Goal: Task Accomplishment & Management: Manage account settings

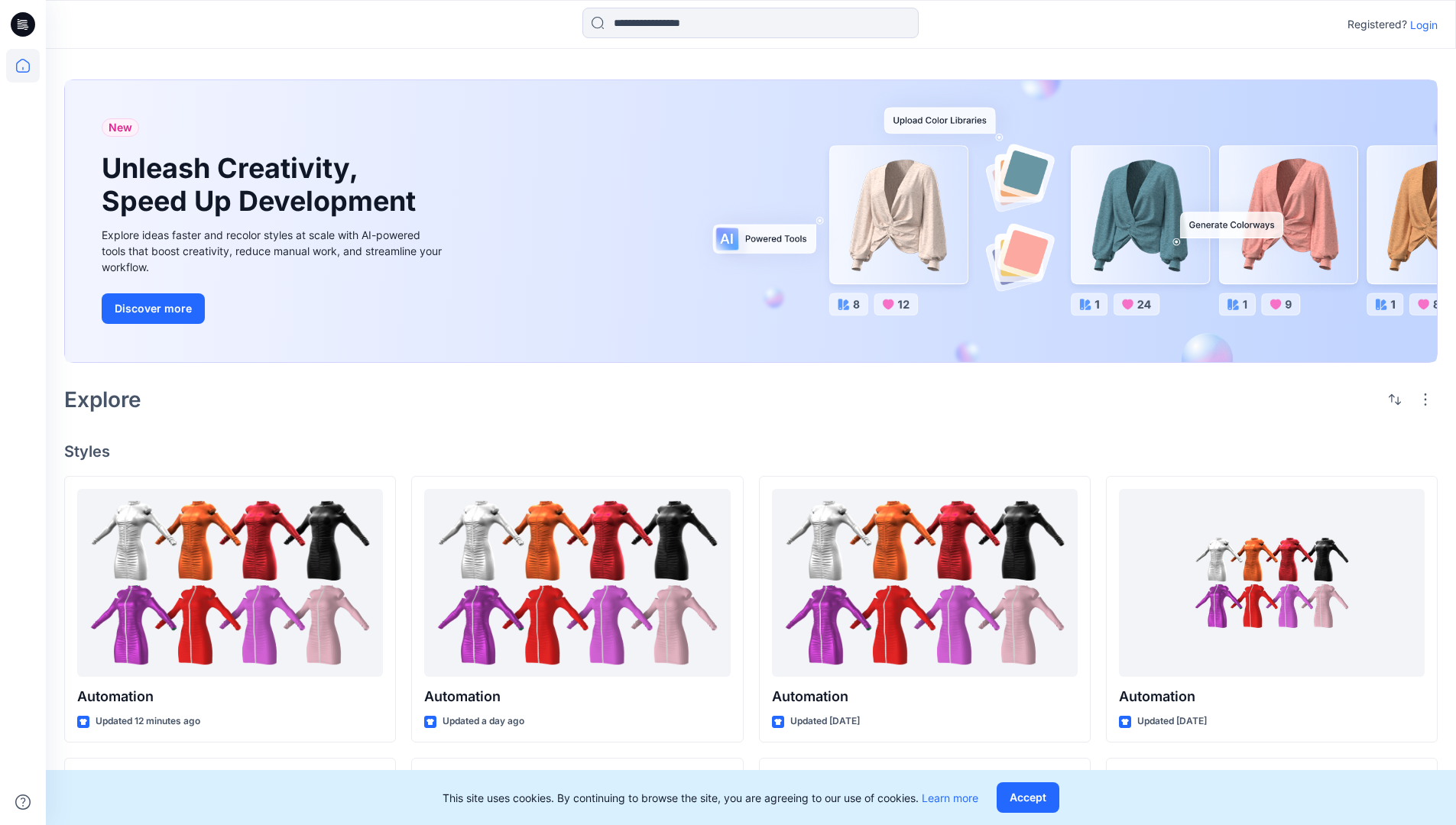
click at [1420, 24] on p "Login" at bounding box center [1423, 24] width 28 height 16
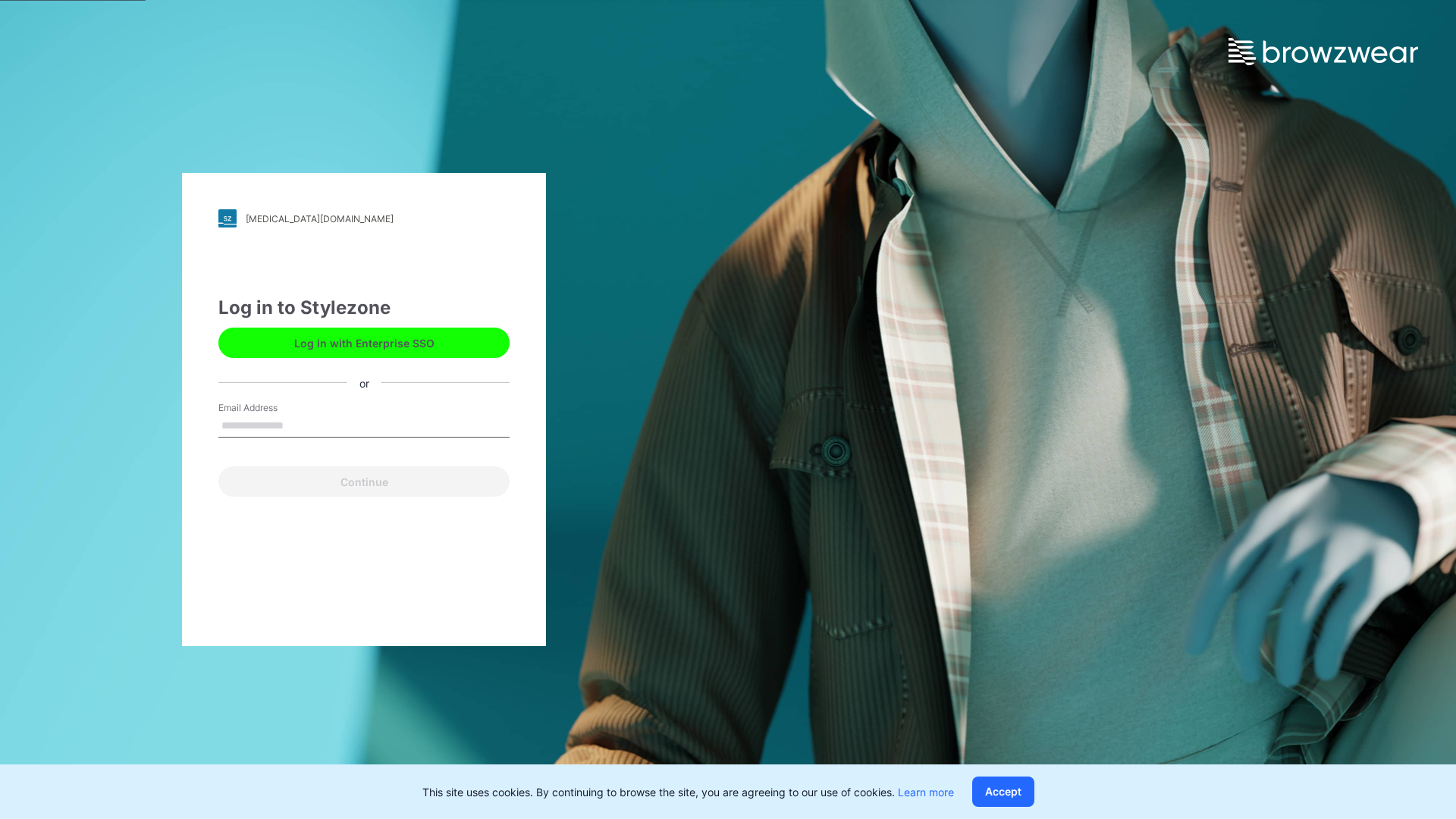
click at [299, 424] on input "Email Address" at bounding box center [364, 427] width 291 height 23
type input "**********"
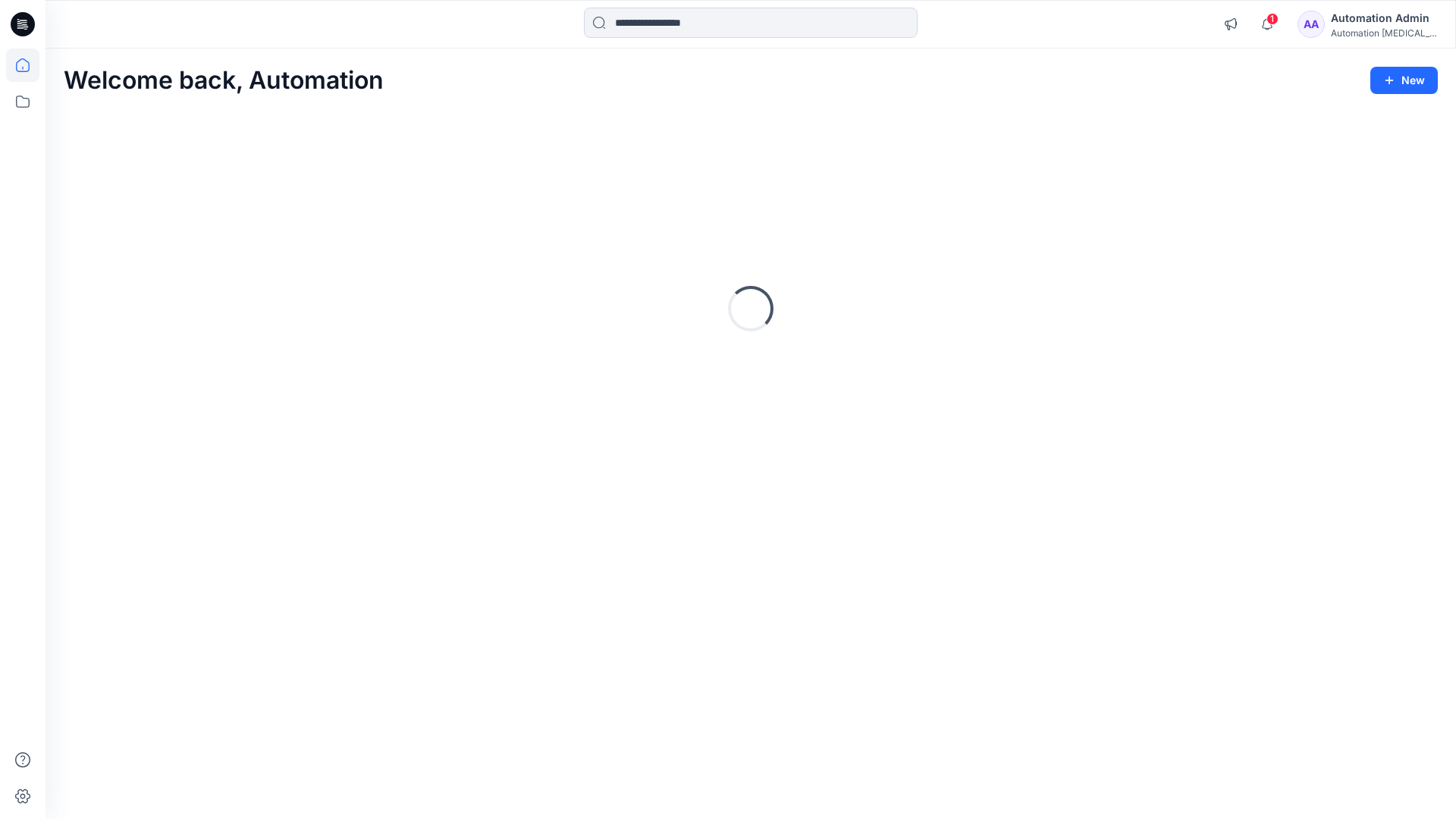
click at [29, 65] on icon at bounding box center [22, 65] width 14 height 14
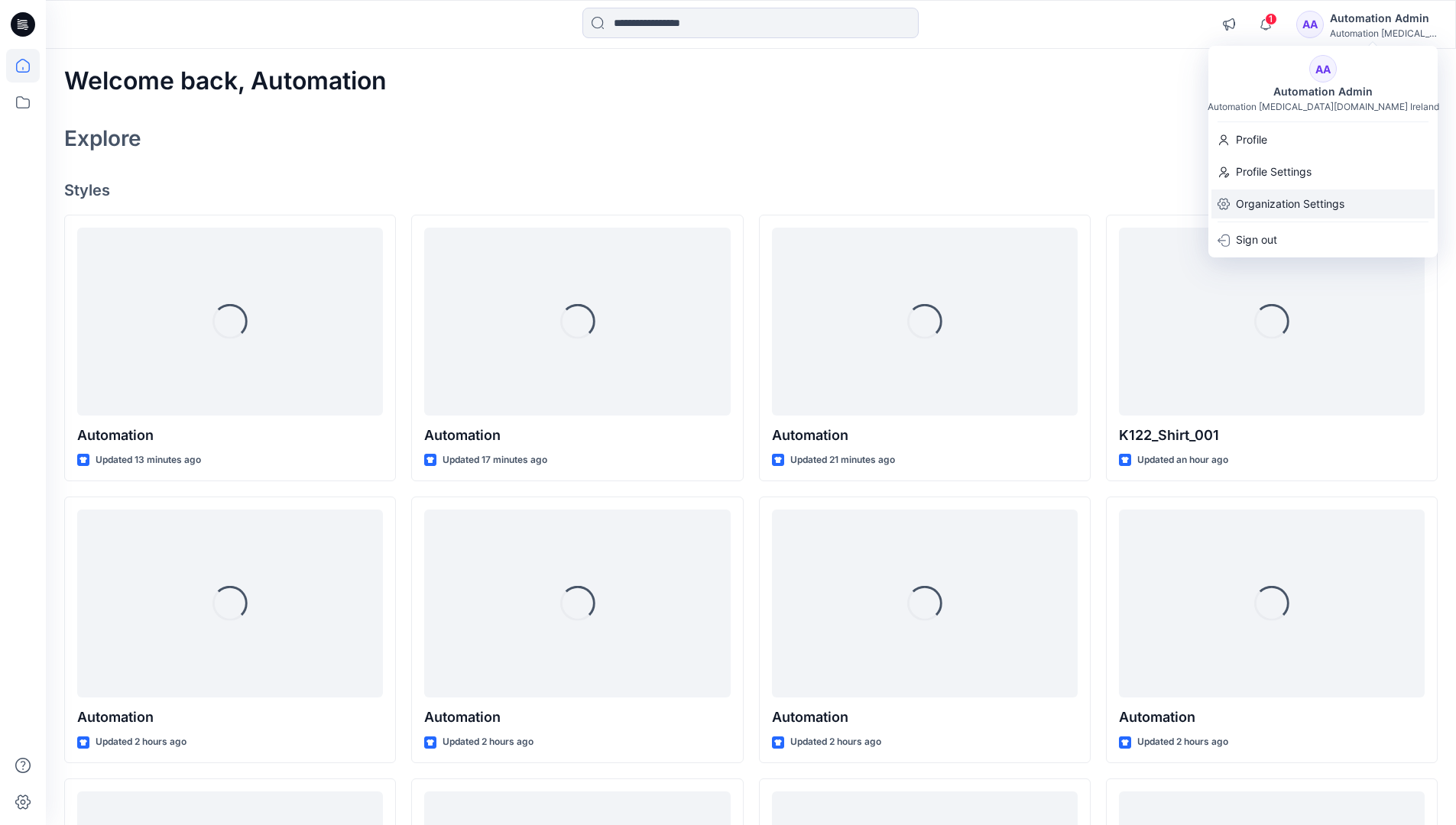
click at [1253, 207] on p "Organization Settings" at bounding box center [1290, 203] width 108 height 29
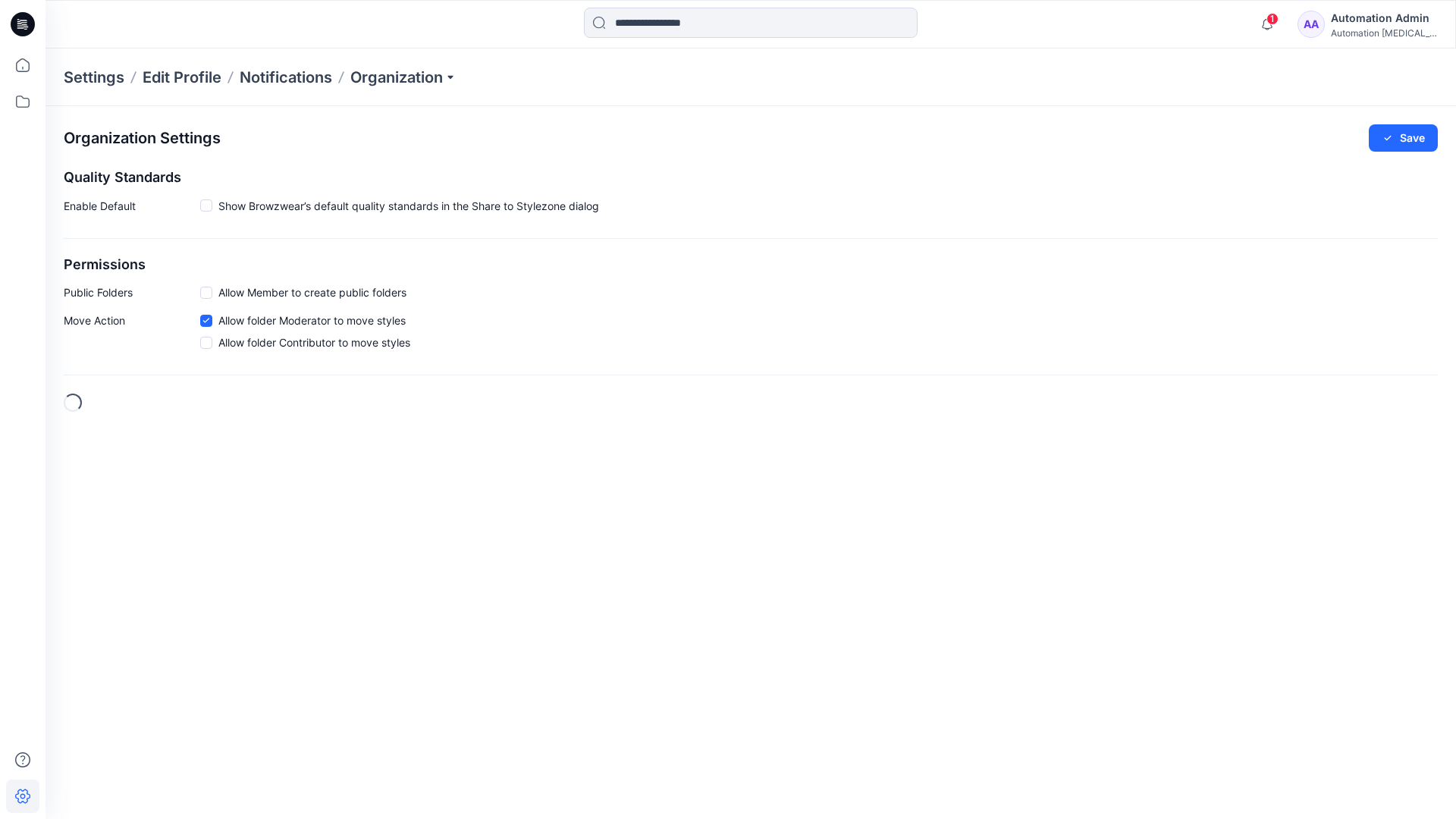
click at [83, 265] on h2 "Permissions" at bounding box center [750, 265] width 1373 height 16
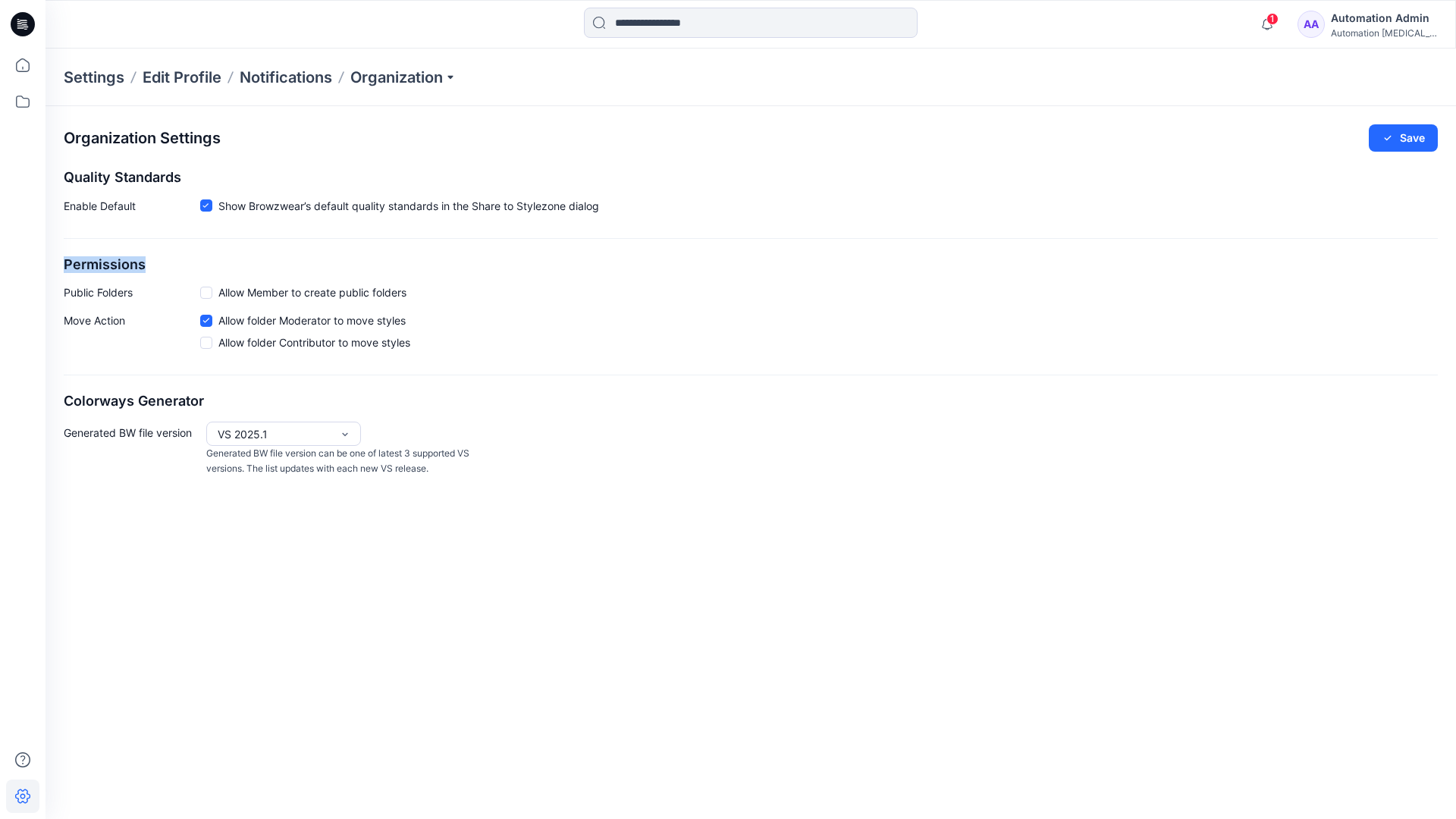
click at [83, 265] on h2 "Permissions" at bounding box center [750, 265] width 1373 height 16
drag, startPoint x: 83, startPoint y: 265, endPoint x: 141, endPoint y: 289, distance: 62.8
click at [141, 289] on p "Public Folders" at bounding box center [131, 292] width 136 height 16
click at [87, 297] on p "Public Folders" at bounding box center [131, 292] width 136 height 16
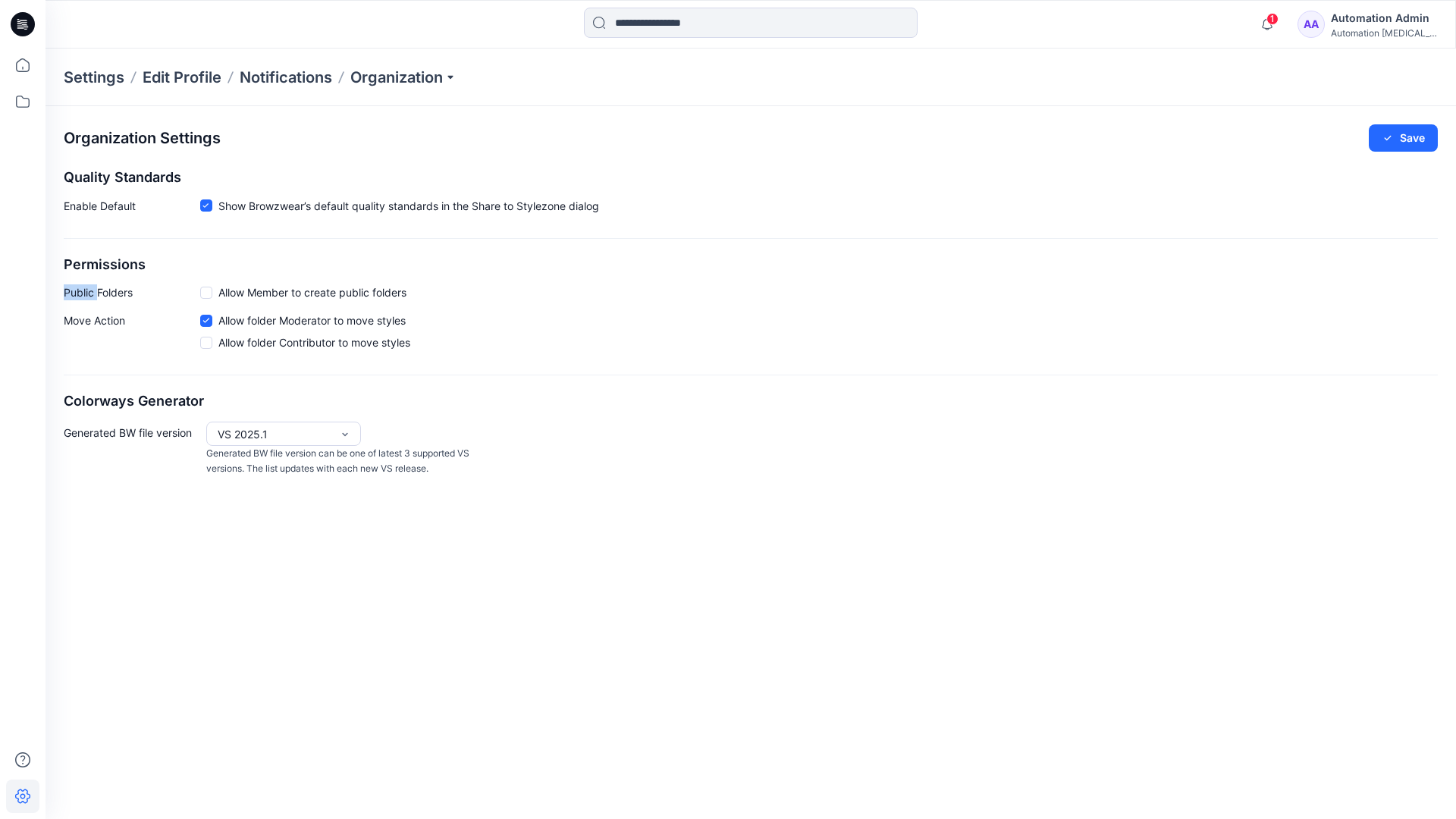
click at [87, 297] on p "Public Folders" at bounding box center [131, 292] width 136 height 16
click at [94, 322] on p "Move Action" at bounding box center [131, 334] width 136 height 44
click at [116, 379] on div "Organization Settings Save Quality Standards Enable Default Show Browzwear’s de…" at bounding box center [750, 300] width 1410 height 389
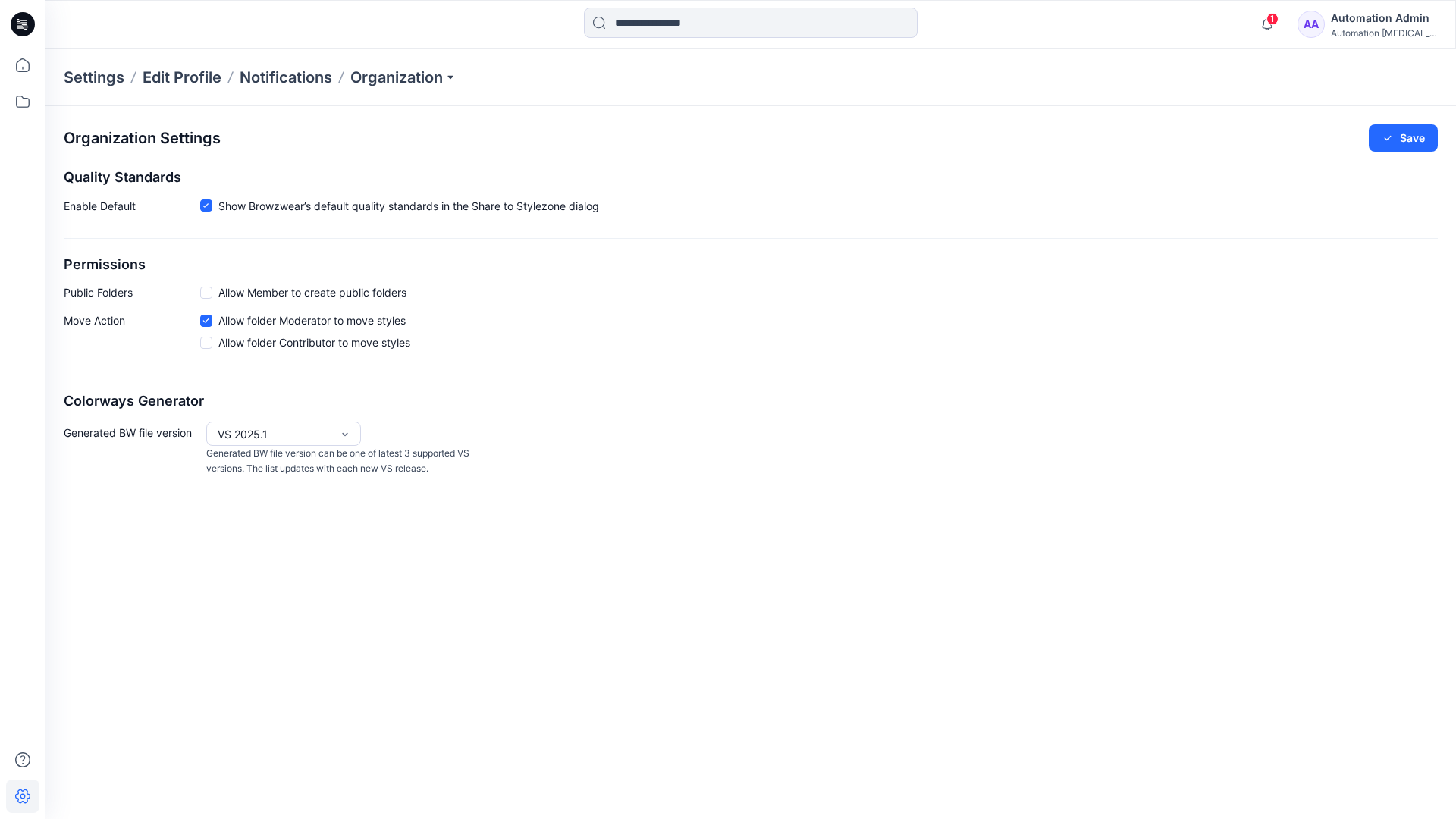
click at [1396, 17] on div "Automation Admin" at bounding box center [1383, 18] width 106 height 18
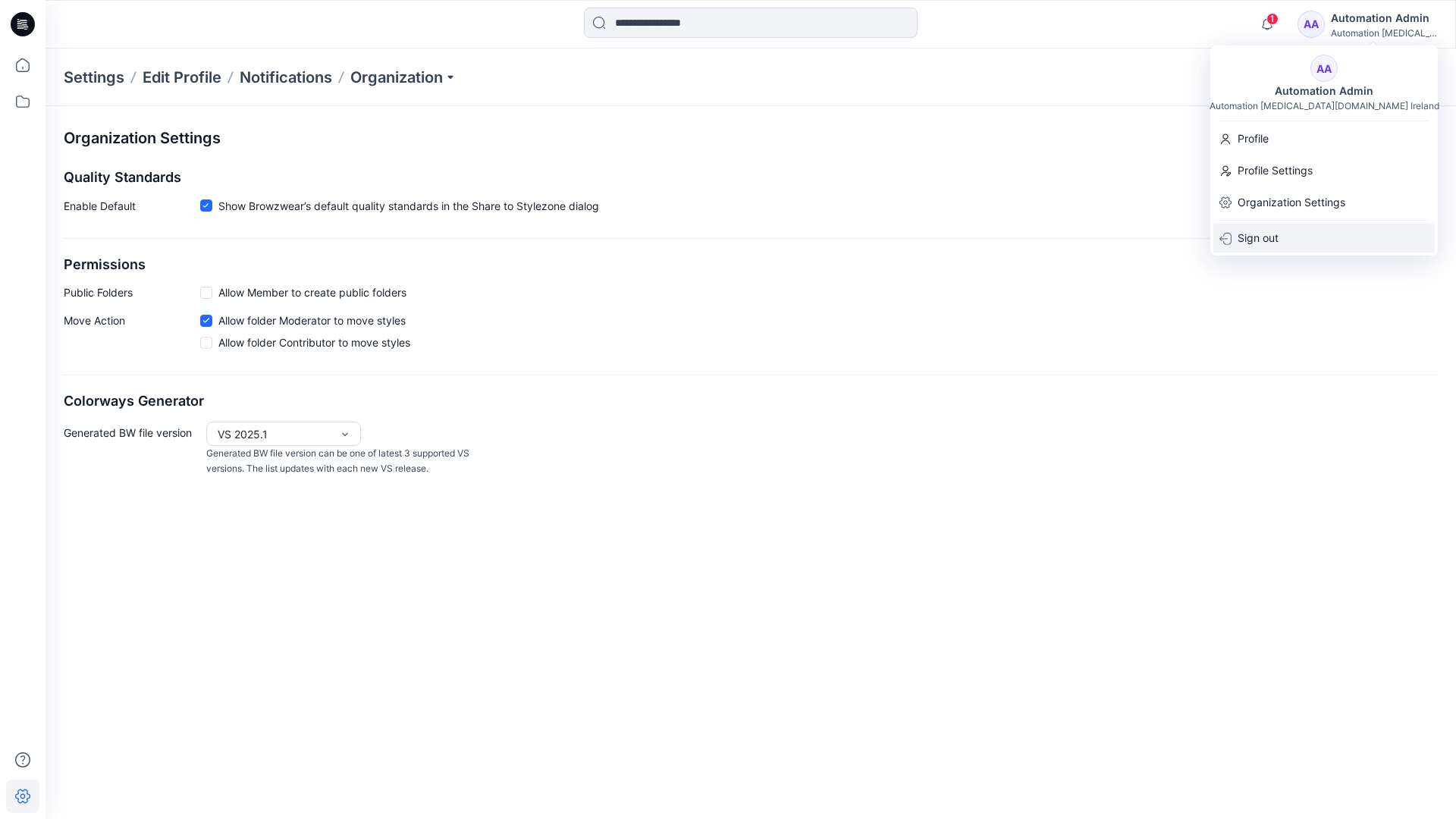
click at [1251, 233] on p "Sign out" at bounding box center [1258, 237] width 41 height 29
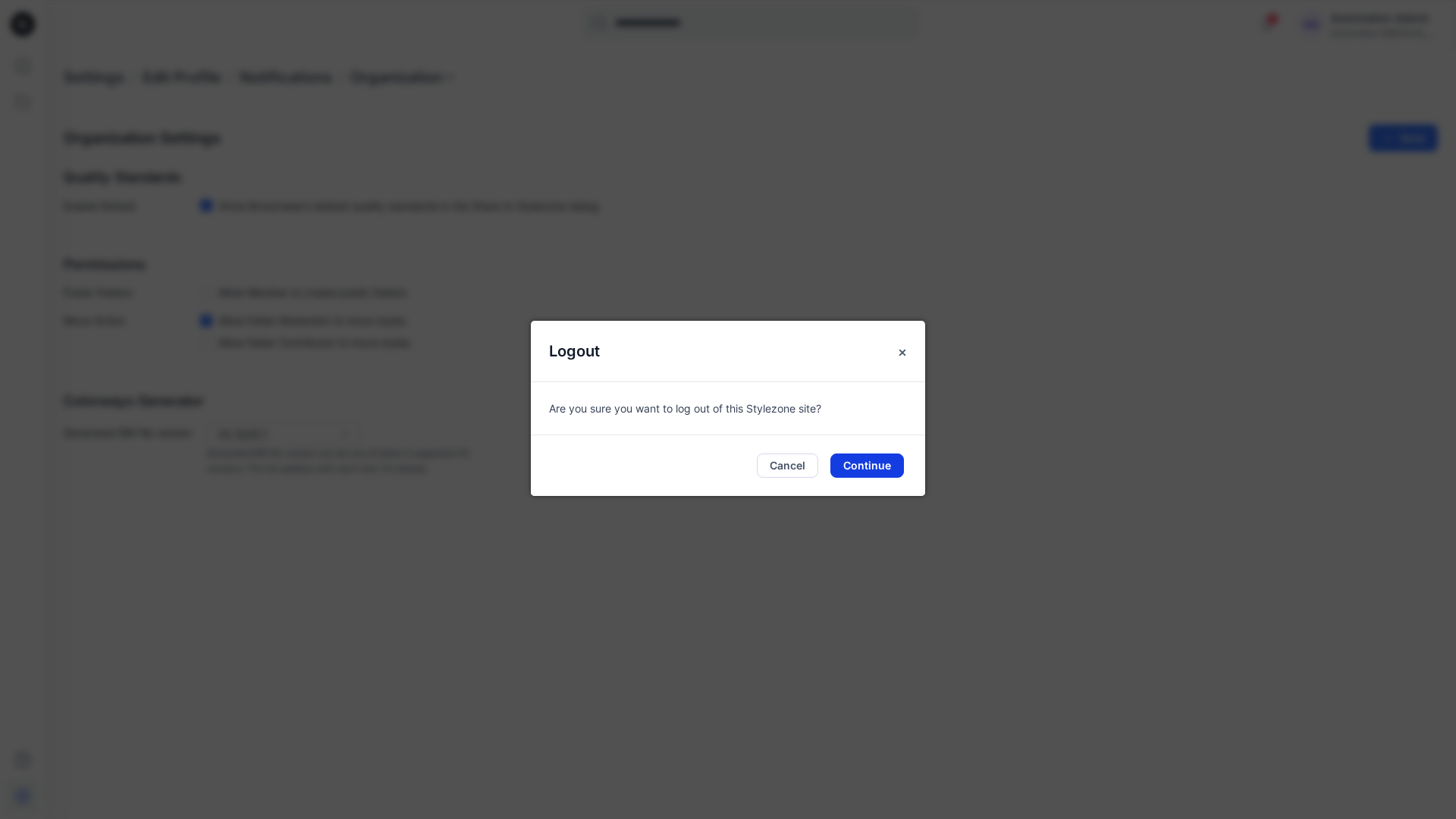
click at [868, 467] on button "Continue" at bounding box center [866, 465] width 74 height 24
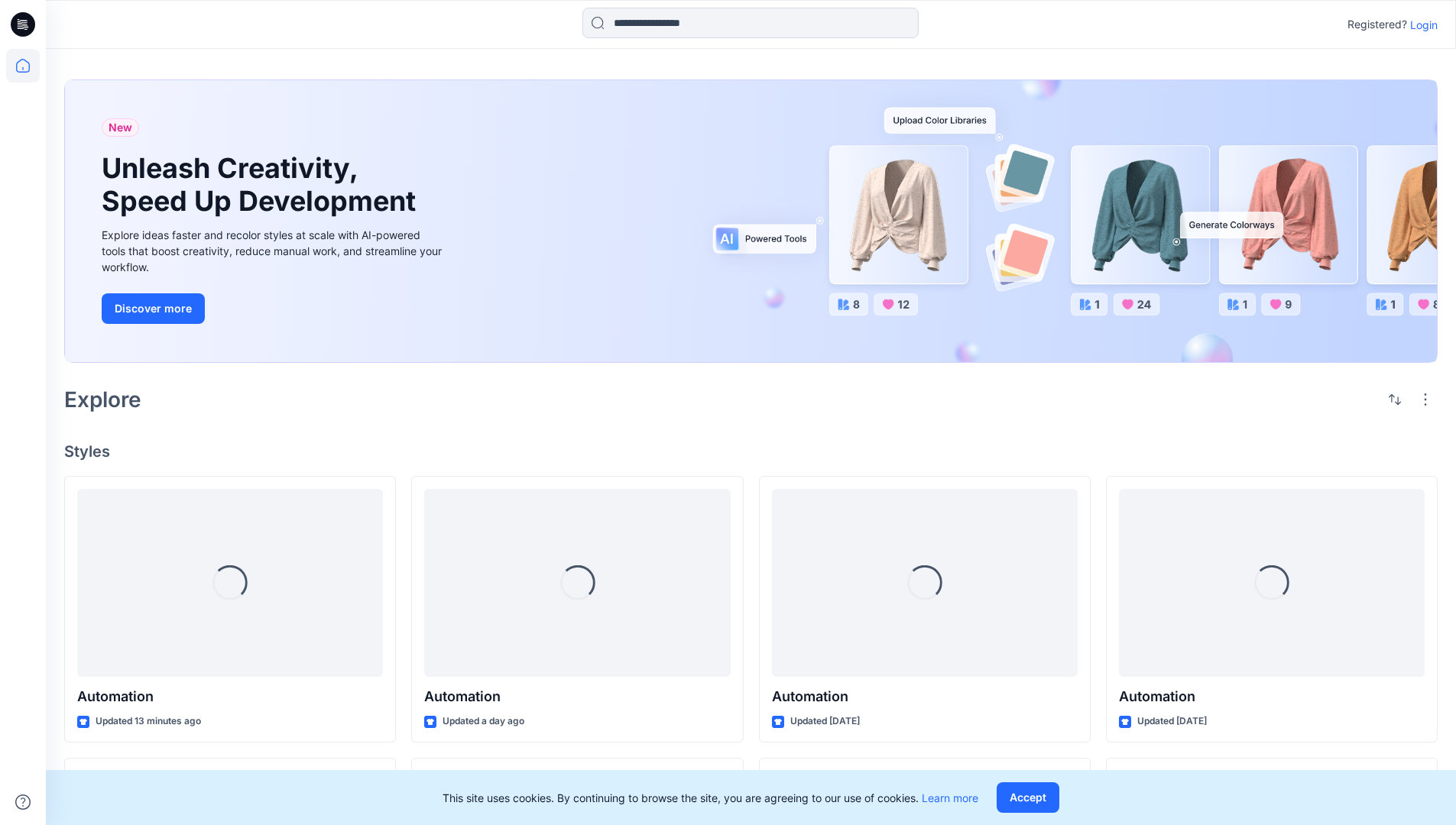
click at [1420, 24] on p "Login" at bounding box center [1423, 24] width 28 height 16
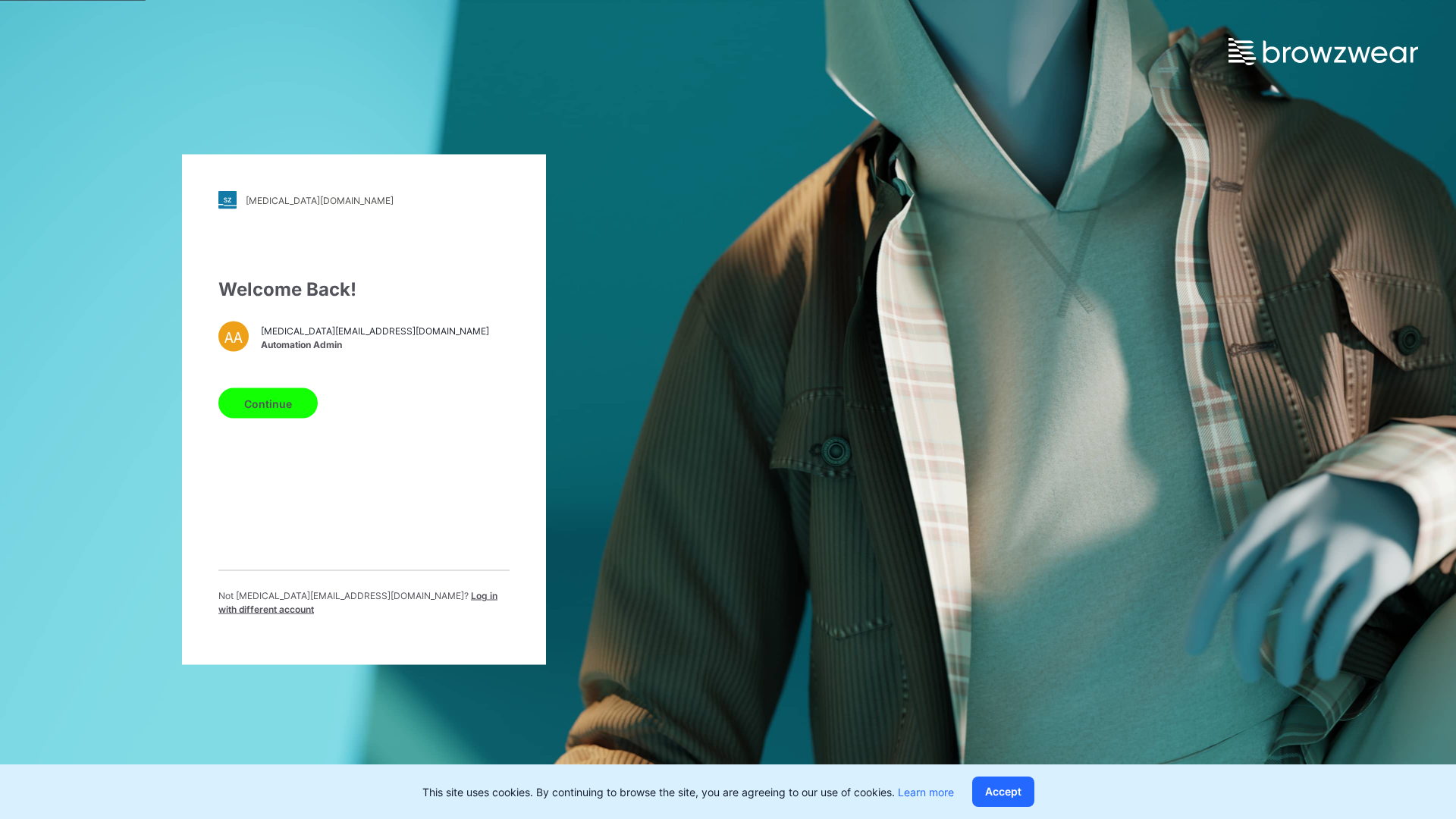
click at [375, 599] on span "Log in with different account" at bounding box center [357, 602] width 279 height 25
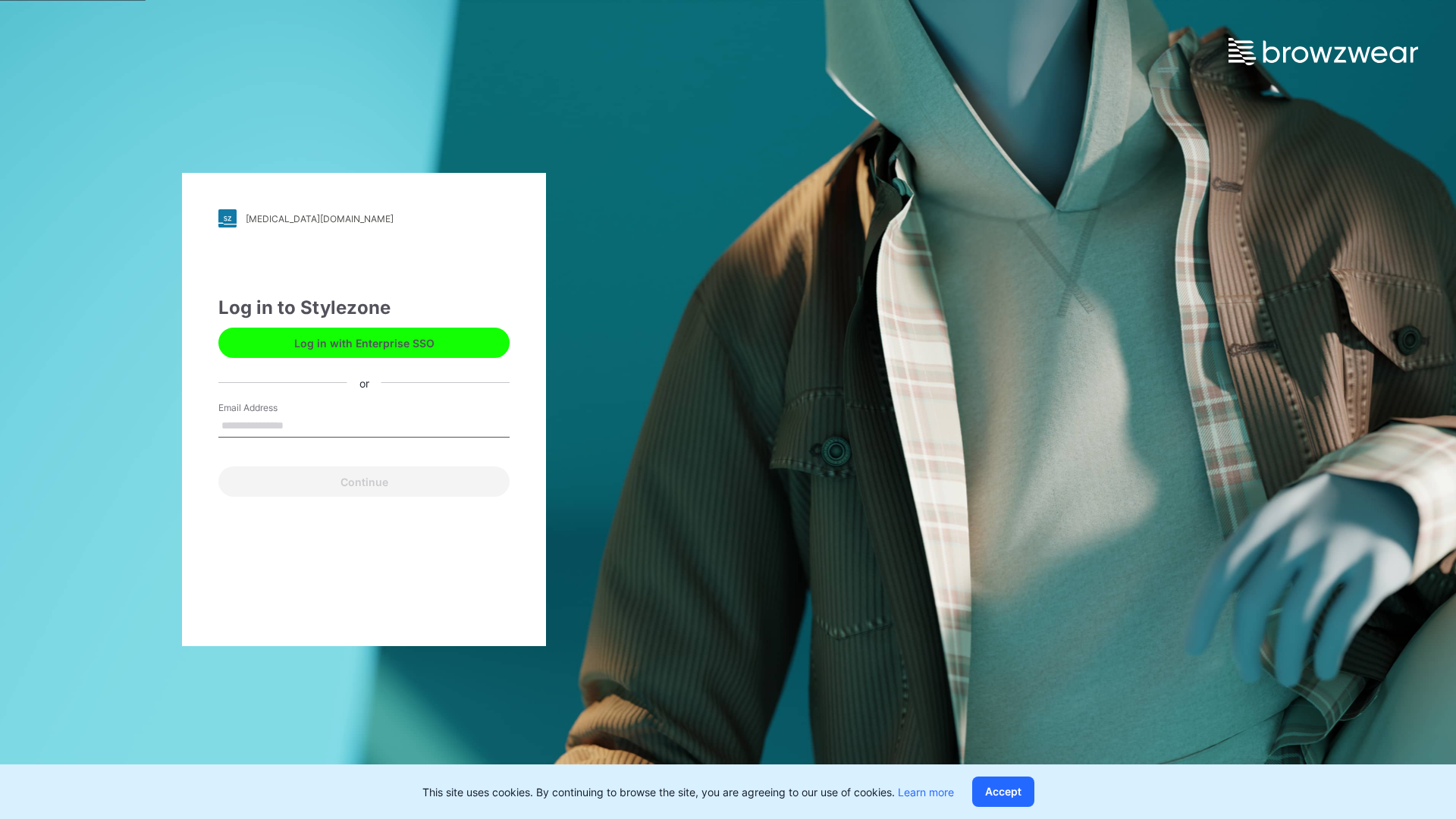
click at [299, 424] on input "Email Address" at bounding box center [364, 427] width 291 height 23
type input "**********"
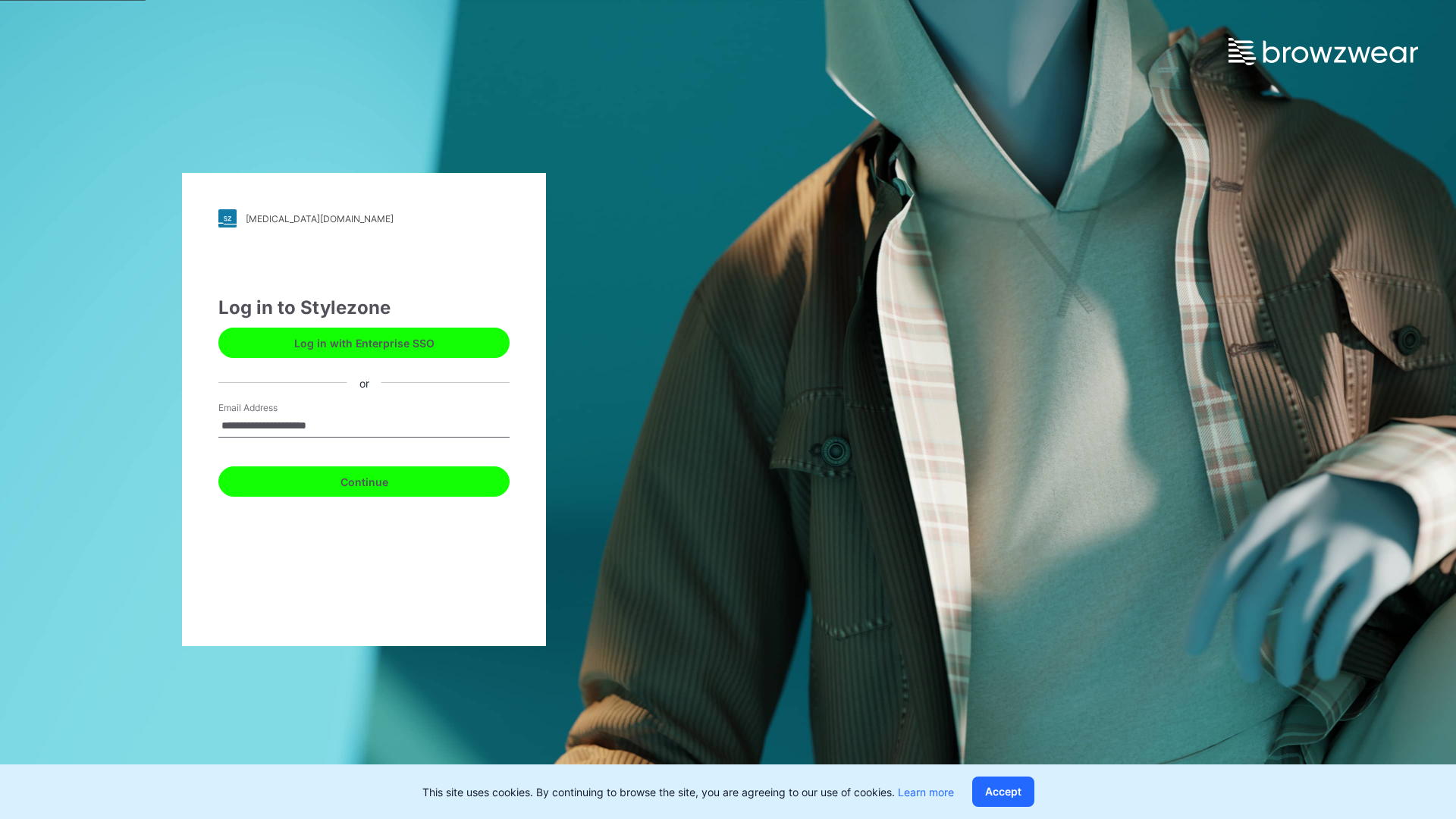
click at [380, 479] on button "Continue" at bounding box center [364, 481] width 291 height 31
